Goal: Information Seeking & Learning: Learn about a topic

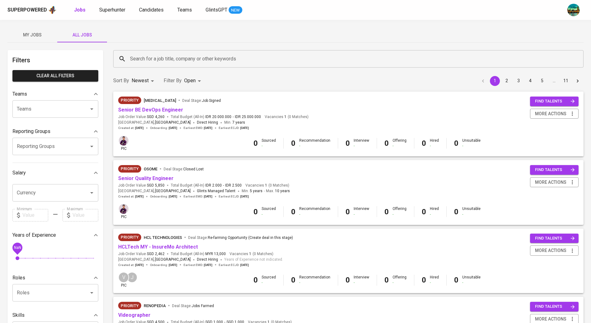
click at [158, 59] on input "Search for a job title, company or other keywords" at bounding box center [350, 59] width 443 height 12
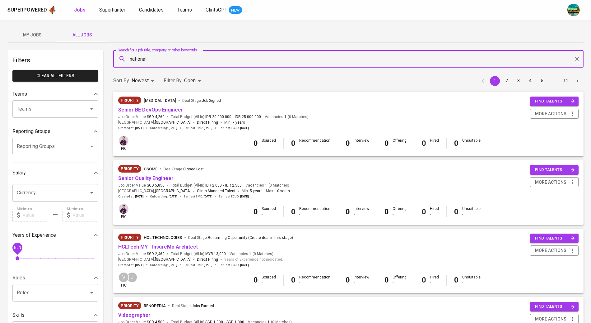
type input "national"
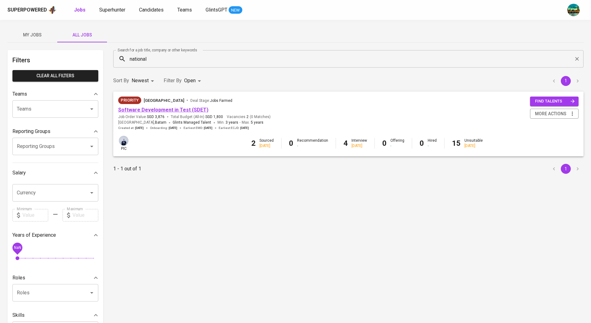
click at [157, 110] on link "Software Development in Test (SDET)" at bounding box center [163, 110] width 90 height 6
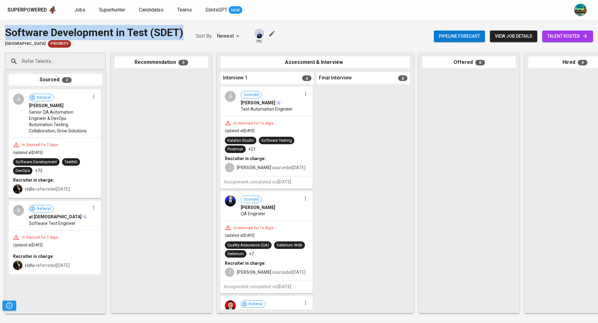
drag, startPoint x: 185, startPoint y: 30, endPoint x: 4, endPoint y: 29, distance: 180.8
click at [4, 29] on div "Software Development in Test (SDET) [GEOGRAPHIC_DATA] Priority Sort By Newest N…" at bounding box center [299, 36] width 598 height 23
